Goal: Find specific page/section

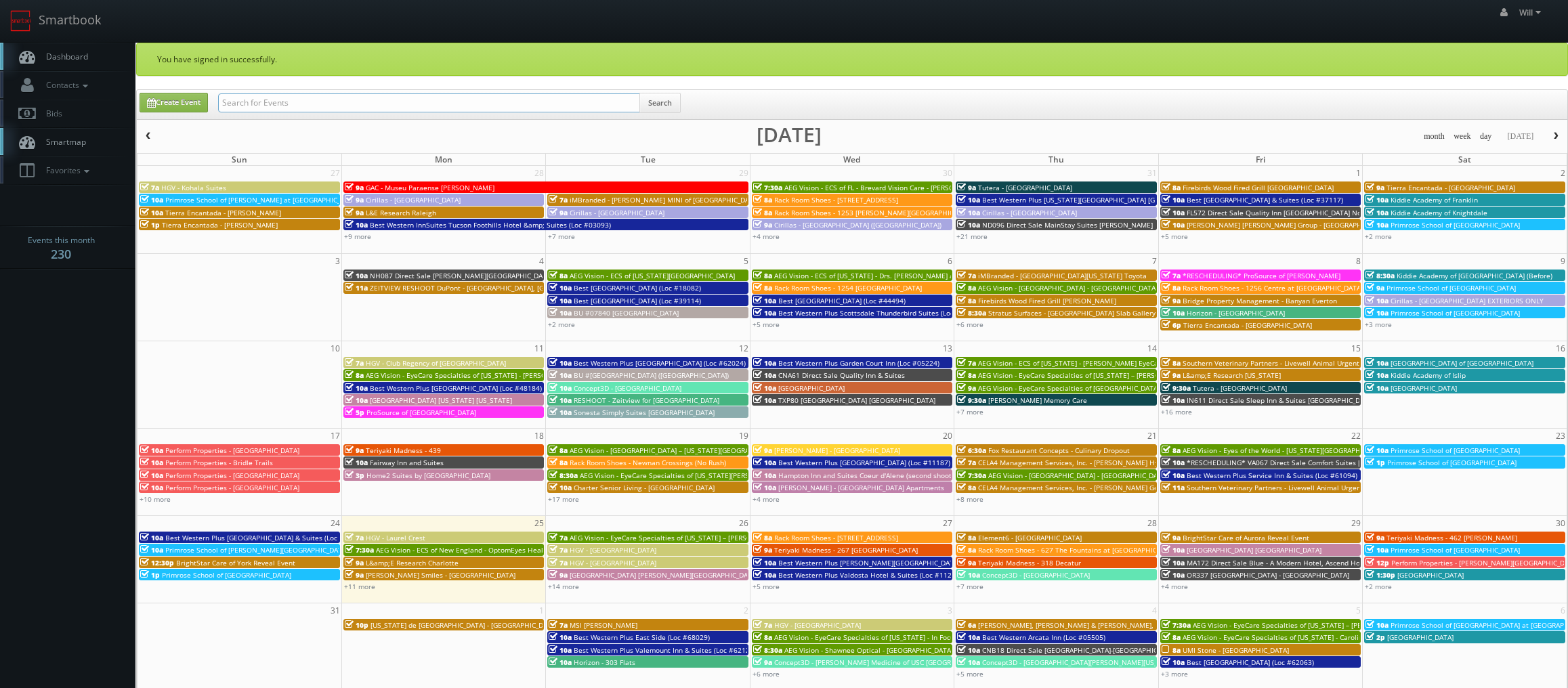
click at [336, 107] on input "text" at bounding box center [429, 102] width 422 height 19
paste input "([DATE]) [PERSON_NAME] - The Apartments at [PERSON_NAME][GEOGRAPHIC_DATA]"
drag, startPoint x: 267, startPoint y: 97, endPoint x: -139, endPoint y: 16, distance: 414.0
click at [0, 16] on html "Smartbook Toggle Side Navigation Toggle Top Navigation Will Will Profile Logout…" at bounding box center [784, 485] width 1568 height 970
type input "[PERSON_NAME] - The Apartments at [PERSON_NAME][GEOGRAPHIC_DATA]"
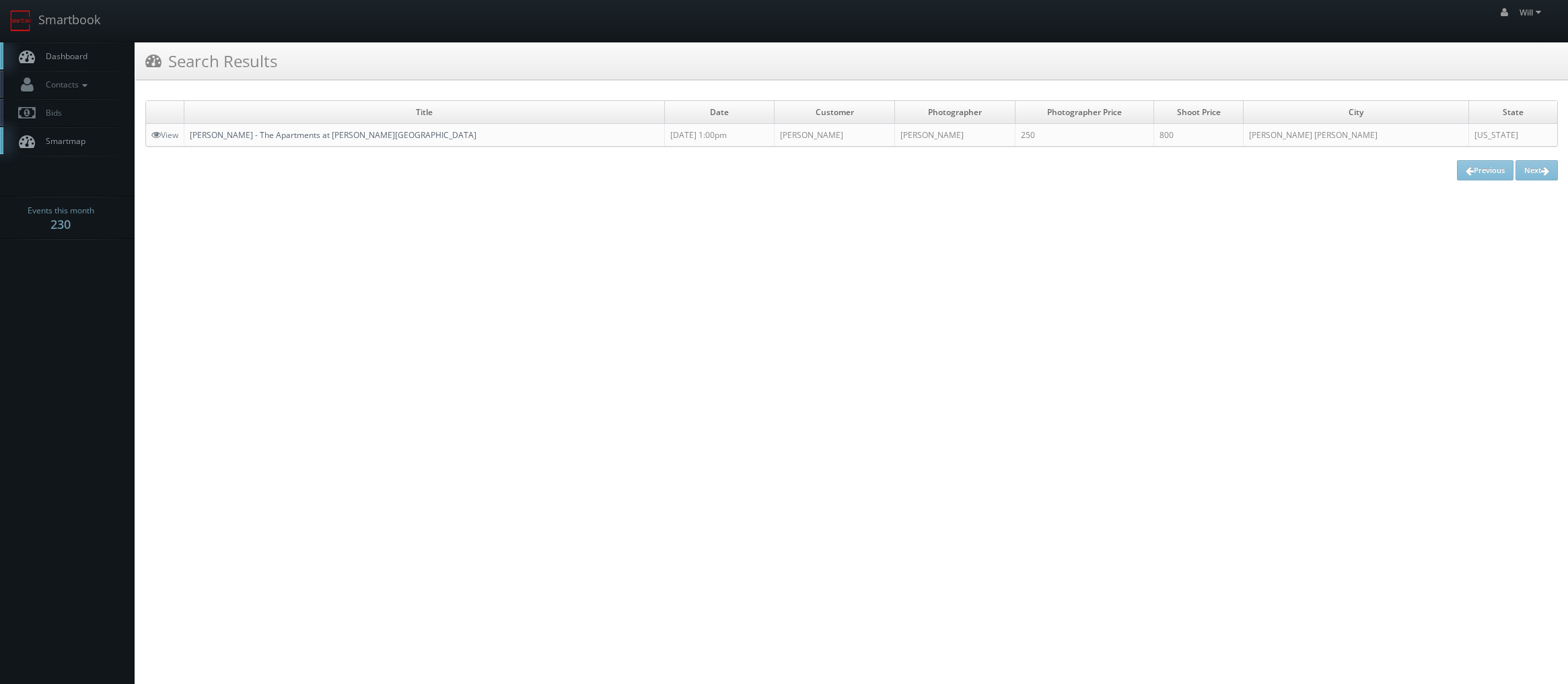
click at [243, 133] on link "[PERSON_NAME] - The Apartments at [PERSON_NAME][GEOGRAPHIC_DATA]" at bounding box center [334, 135] width 287 height 11
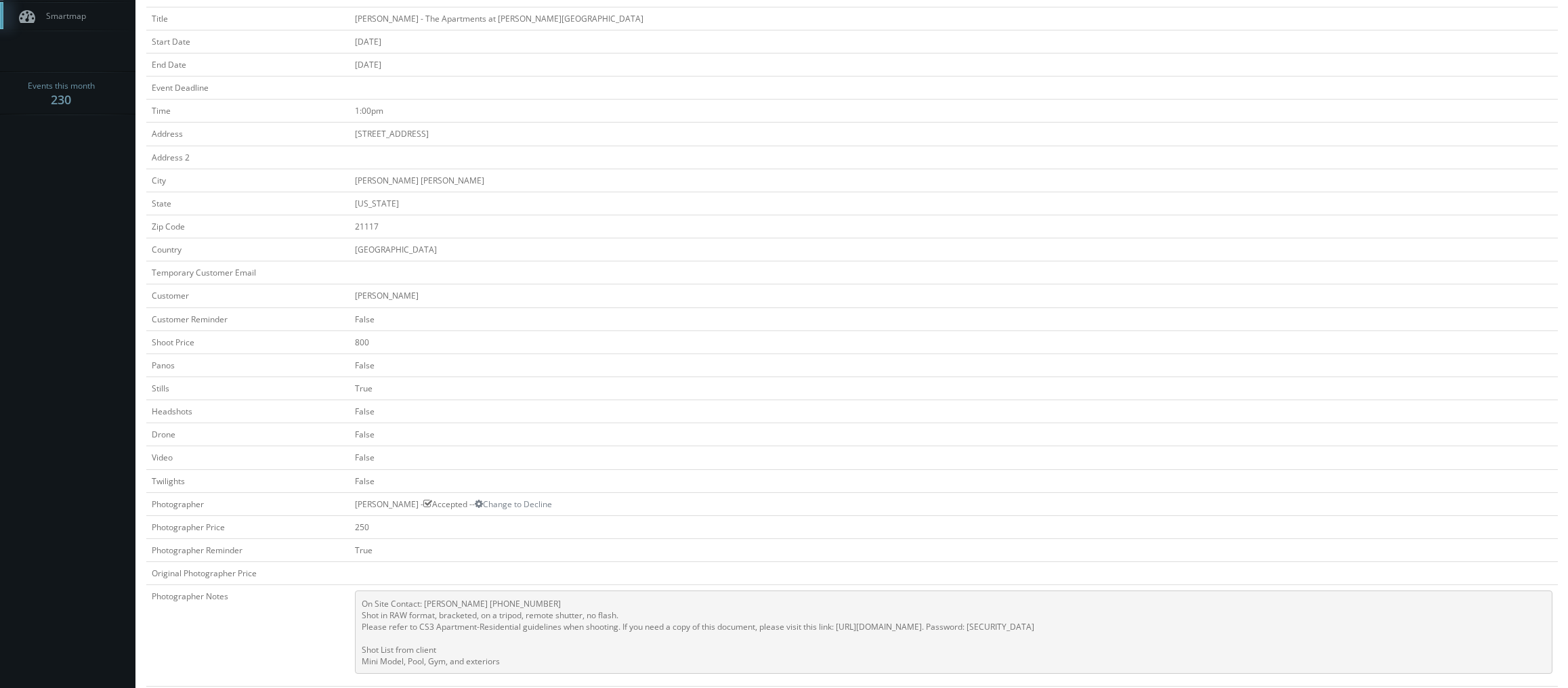
scroll to position [407, 0]
